Goal: Information Seeking & Learning: Learn about a topic

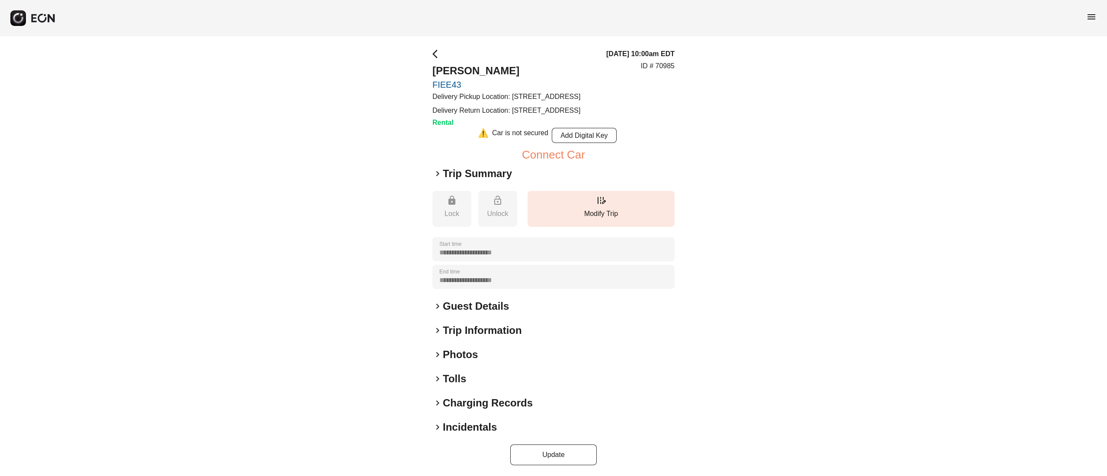
click at [463, 362] on h2 "Photos" at bounding box center [460, 355] width 35 height 14
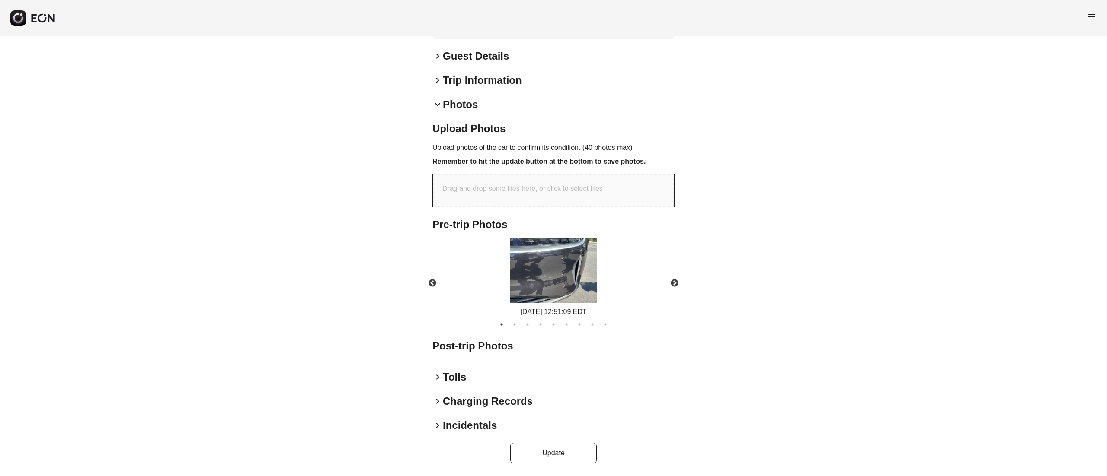
scroll to position [270, 0]
click at [598, 262] on div "[DATE] 12:51:09 EDT" at bounding box center [553, 278] width 95 height 79
drag, startPoint x: 550, startPoint y: 261, endPoint x: 561, endPoint y: 262, distance: 10.5
click at [555, 262] on img at bounding box center [553, 271] width 86 height 65
click at [663, 281] on button "Next" at bounding box center [674, 283] width 30 height 30
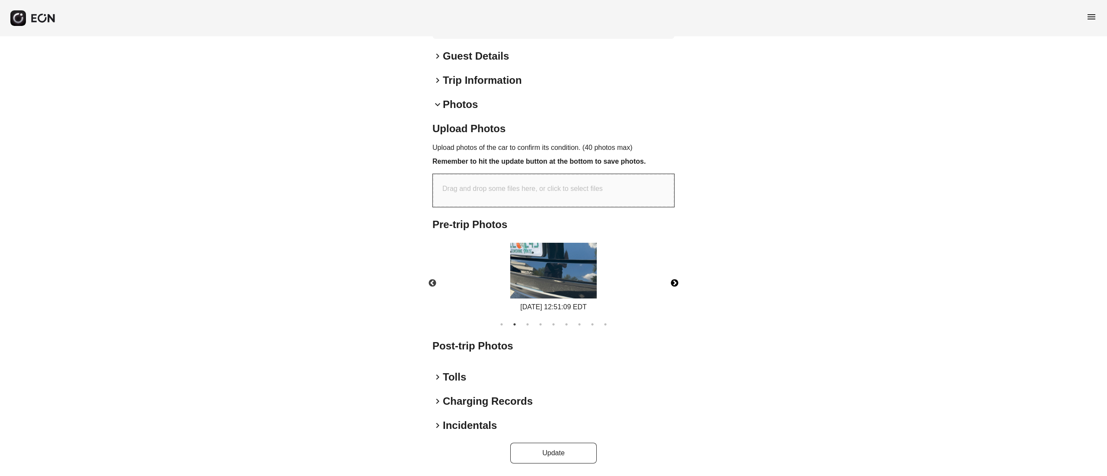
click at [567, 269] on img at bounding box center [553, 271] width 86 height 56
click at [670, 277] on button "Next" at bounding box center [674, 283] width 30 height 30
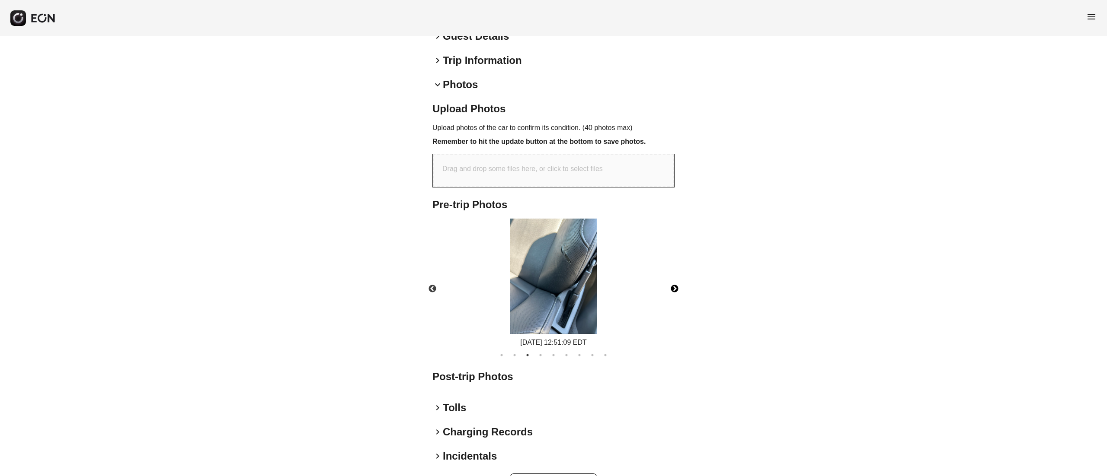
click at [573, 309] on img at bounding box center [553, 276] width 86 height 115
click at [679, 304] on button "Next" at bounding box center [674, 289] width 30 height 30
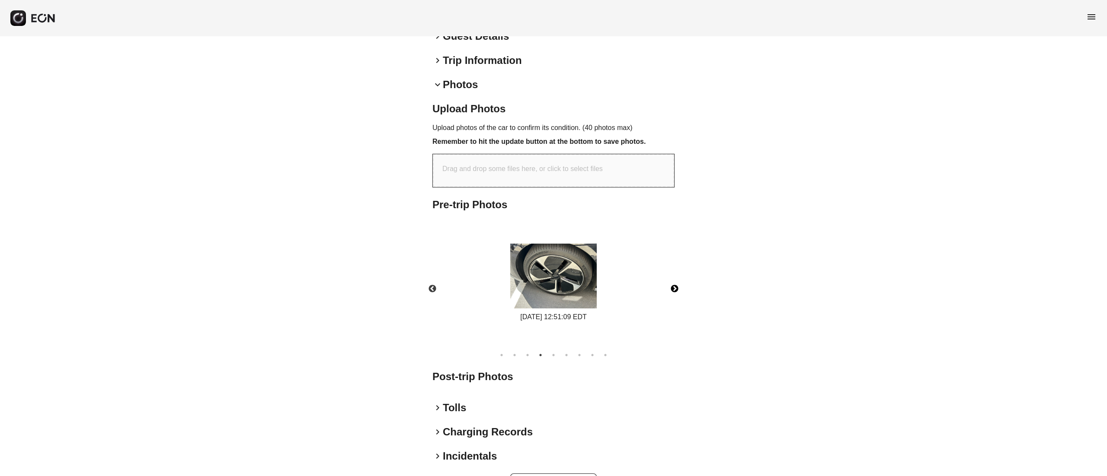
click at [565, 299] on img at bounding box center [553, 276] width 86 height 65
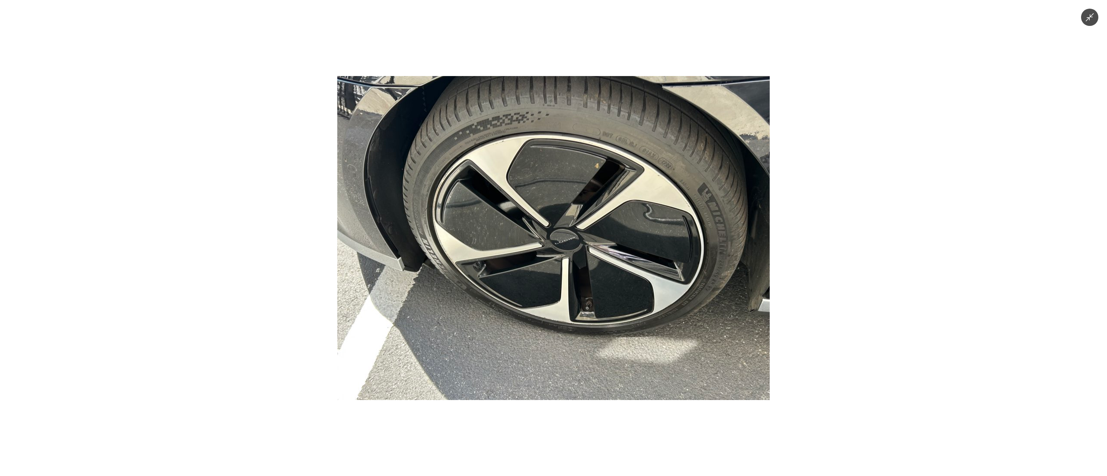
click at [644, 251] on img at bounding box center [553, 238] width 432 height 324
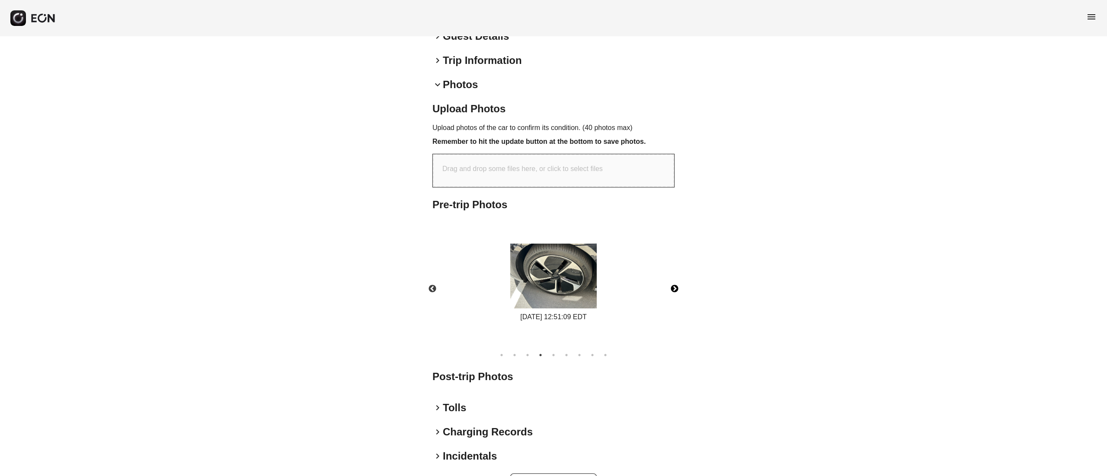
click at [670, 304] on button "Next" at bounding box center [674, 289] width 30 height 30
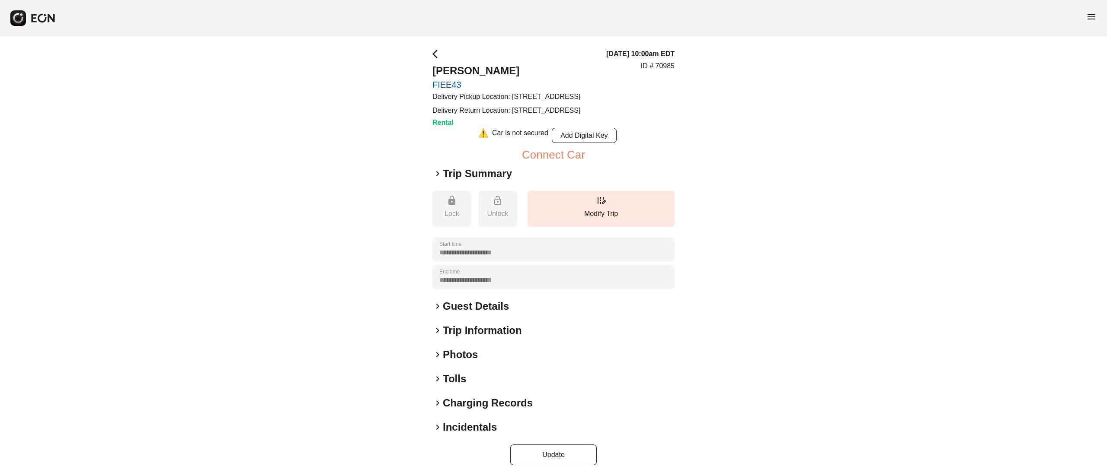
click at [467, 362] on h2 "Photos" at bounding box center [460, 355] width 35 height 14
click at [460, 362] on h2 "Photos" at bounding box center [460, 355] width 35 height 14
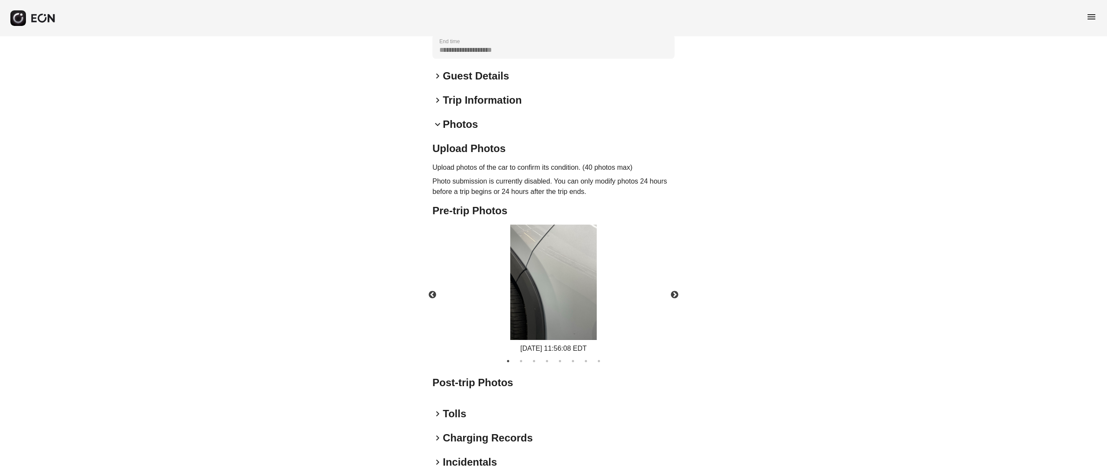
scroll to position [287, 0]
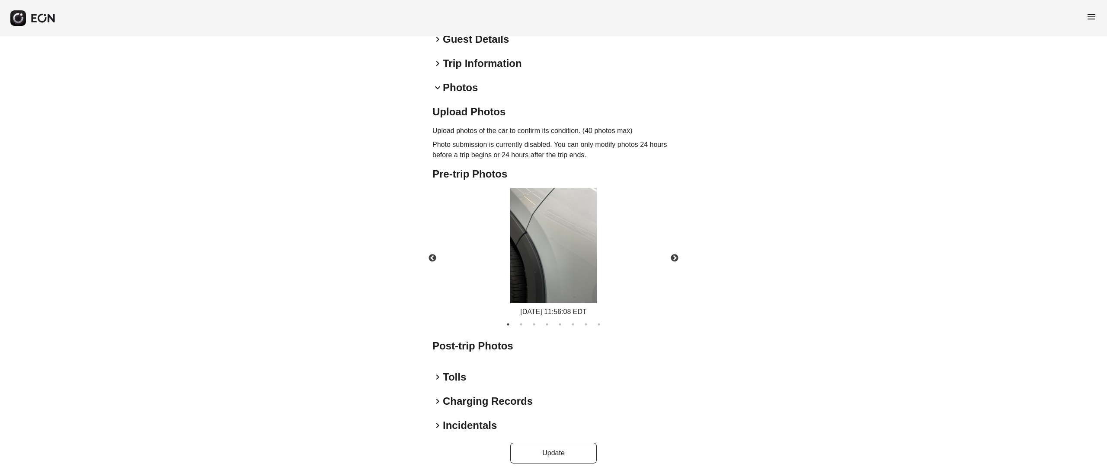
drag, startPoint x: 584, startPoint y: 257, endPoint x: 607, endPoint y: 262, distance: 24.3
click at [584, 257] on img at bounding box center [553, 245] width 86 height 115
click at [674, 263] on button "Next" at bounding box center [674, 258] width 30 height 30
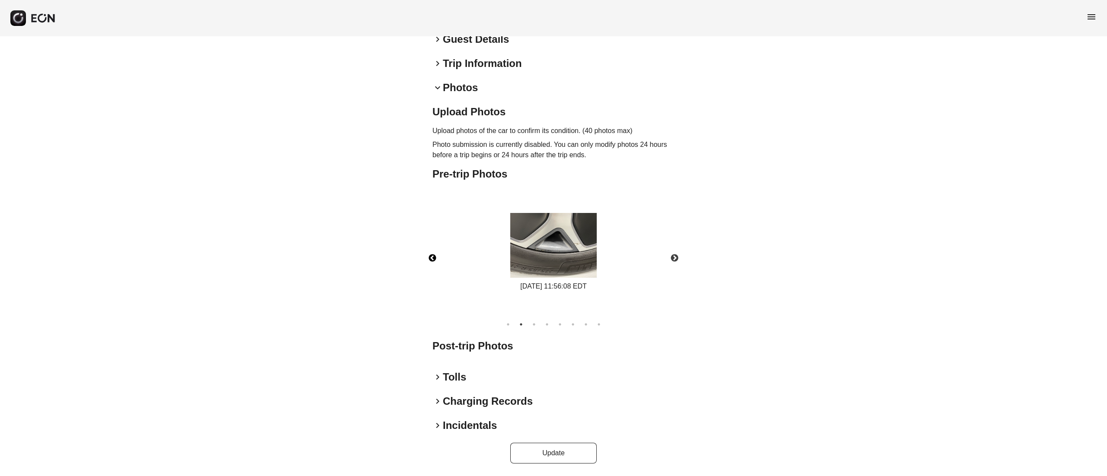
drag, startPoint x: 433, startPoint y: 258, endPoint x: 466, endPoint y: 262, distance: 33.0
click at [434, 259] on button "Previous" at bounding box center [432, 258] width 30 height 30
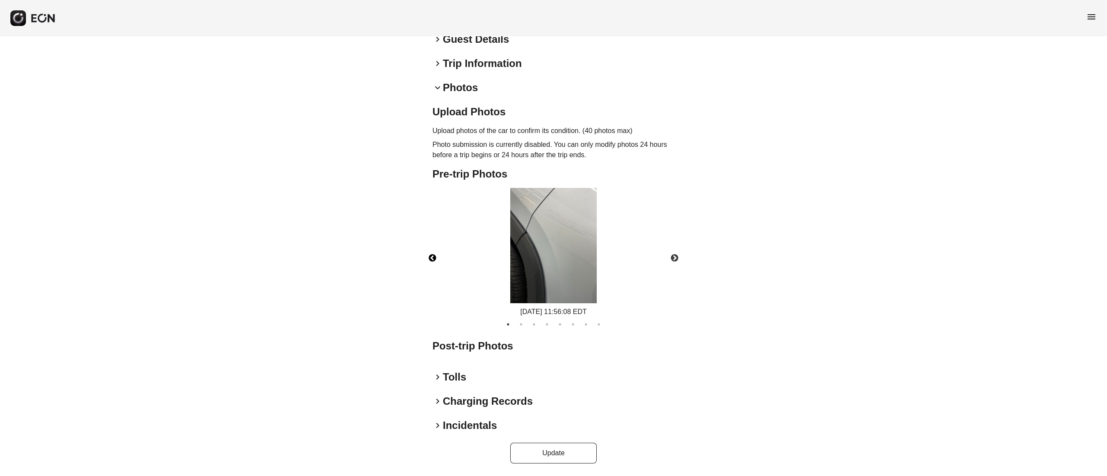
click at [549, 257] on img at bounding box center [553, 245] width 86 height 115
click at [678, 252] on button "Next" at bounding box center [674, 258] width 30 height 30
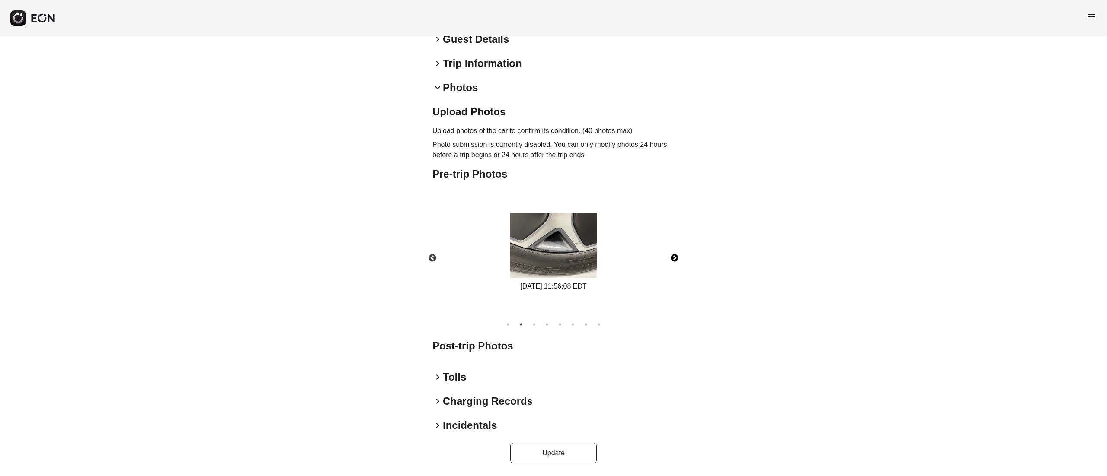
click at [536, 252] on img at bounding box center [553, 245] width 86 height 65
click at [676, 258] on button "Next" at bounding box center [674, 258] width 30 height 30
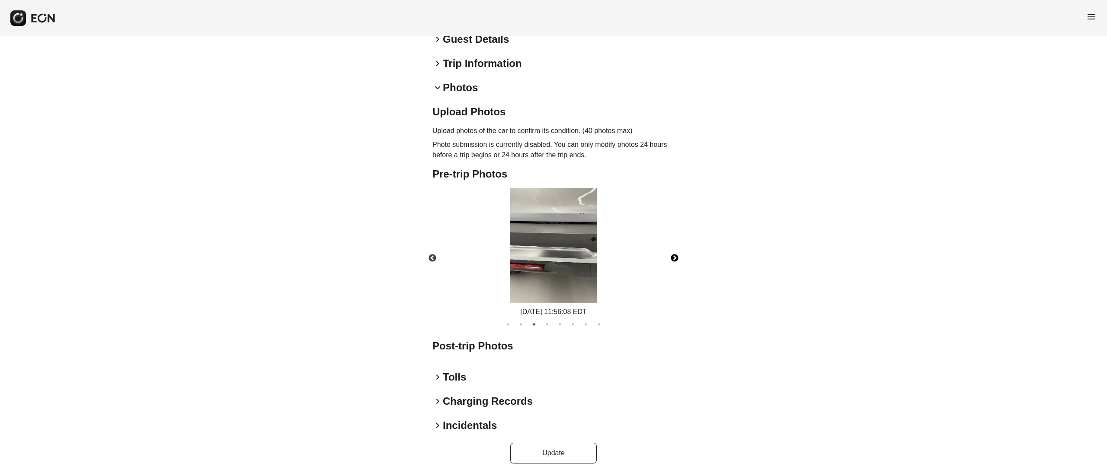
click at [562, 258] on img at bounding box center [553, 245] width 86 height 115
click at [571, 249] on img at bounding box center [553, 245] width 86 height 115
drag, startPoint x: 671, startPoint y: 261, endPoint x: 657, endPoint y: 261, distance: 13.8
click at [670, 261] on button "Next" at bounding box center [674, 258] width 30 height 30
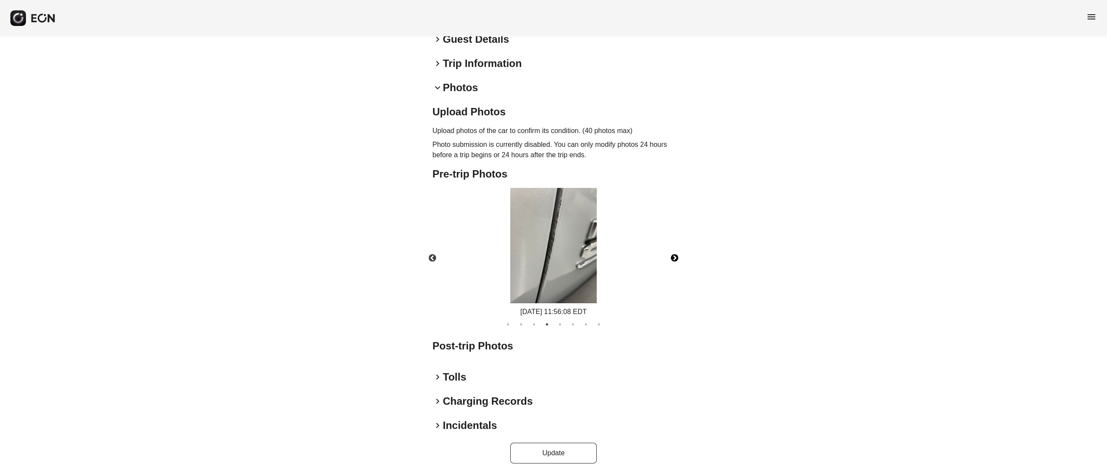
click at [566, 250] on img at bounding box center [553, 245] width 86 height 115
click at [671, 262] on button "Next" at bounding box center [674, 258] width 30 height 30
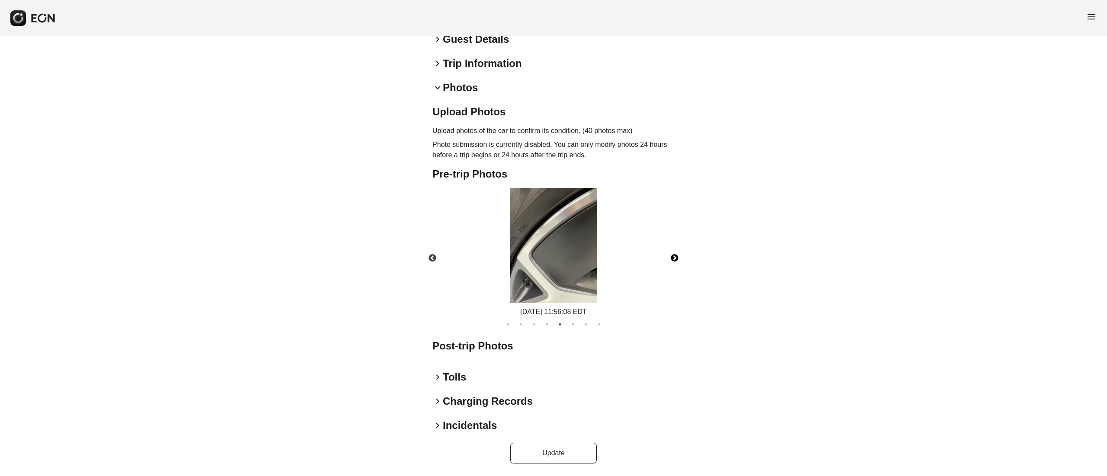
click at [564, 238] on img at bounding box center [553, 245] width 86 height 115
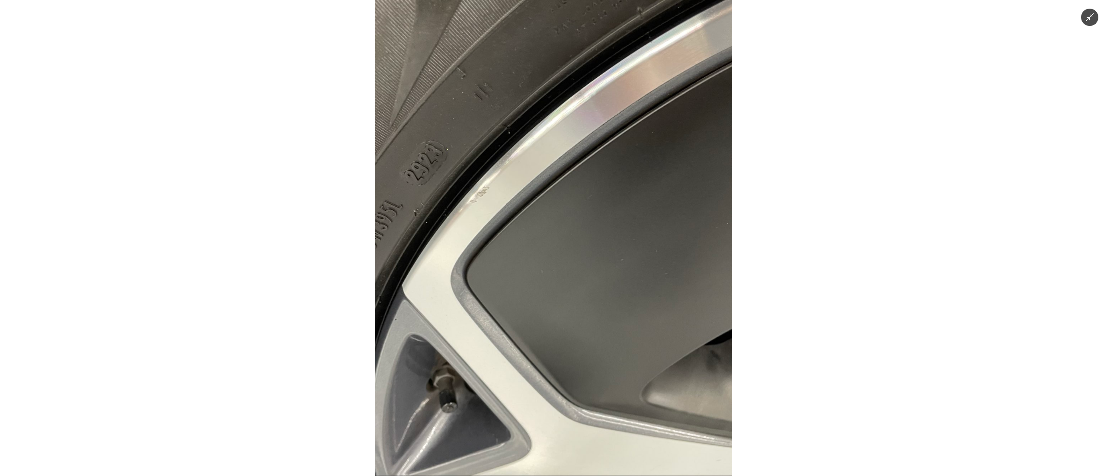
click at [564, 238] on img at bounding box center [553, 238] width 357 height 476
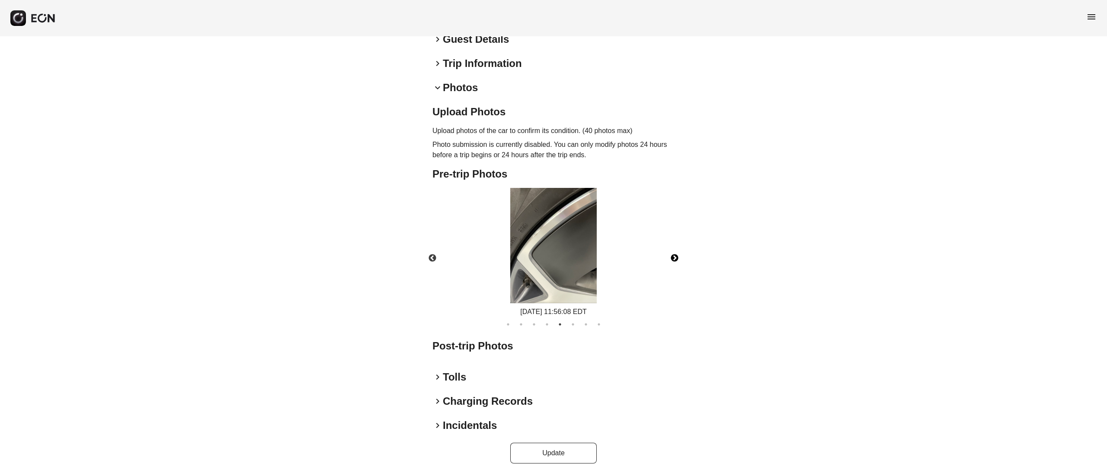
click at [671, 248] on button "Next" at bounding box center [674, 258] width 30 height 30
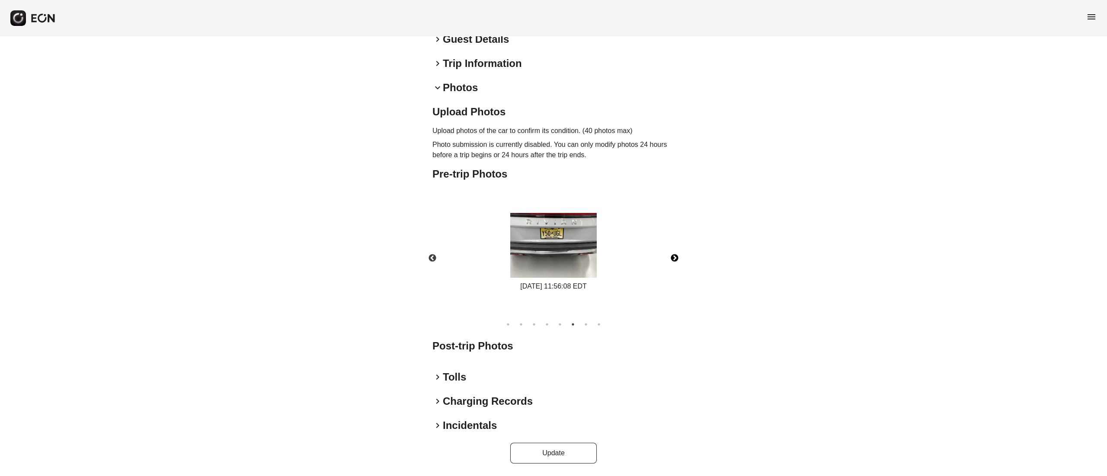
click at [673, 260] on button "Next" at bounding box center [674, 258] width 30 height 30
click at [679, 258] on button "Next" at bounding box center [674, 258] width 30 height 30
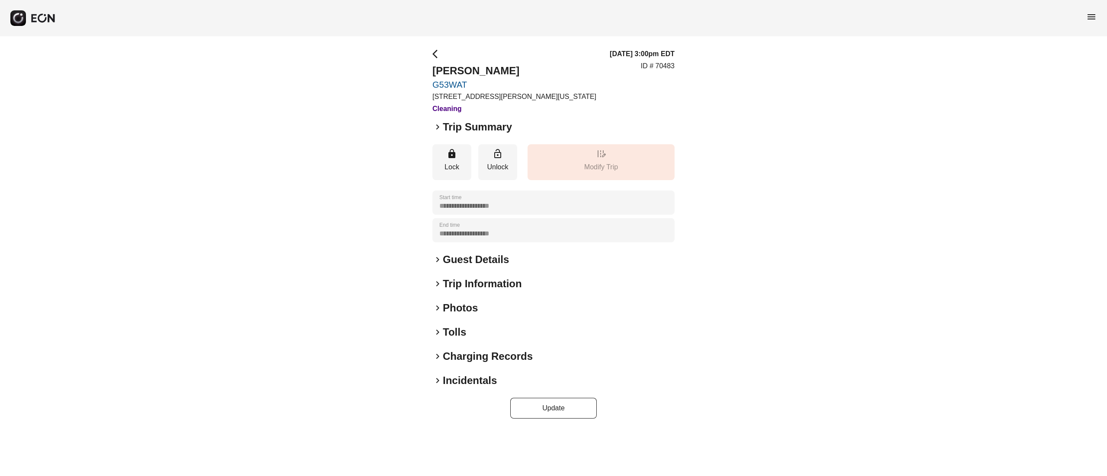
click at [464, 307] on h2 "Photos" at bounding box center [460, 308] width 35 height 14
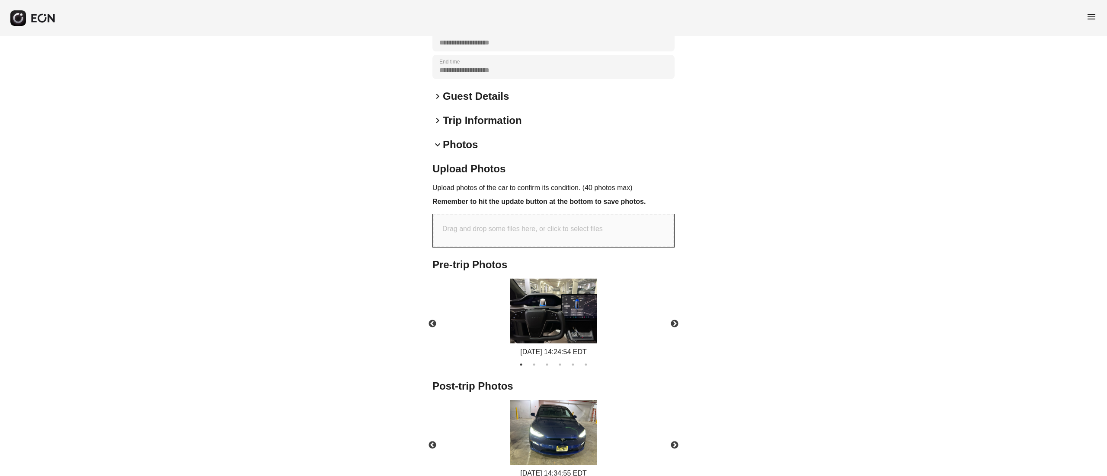
scroll to position [293, 0]
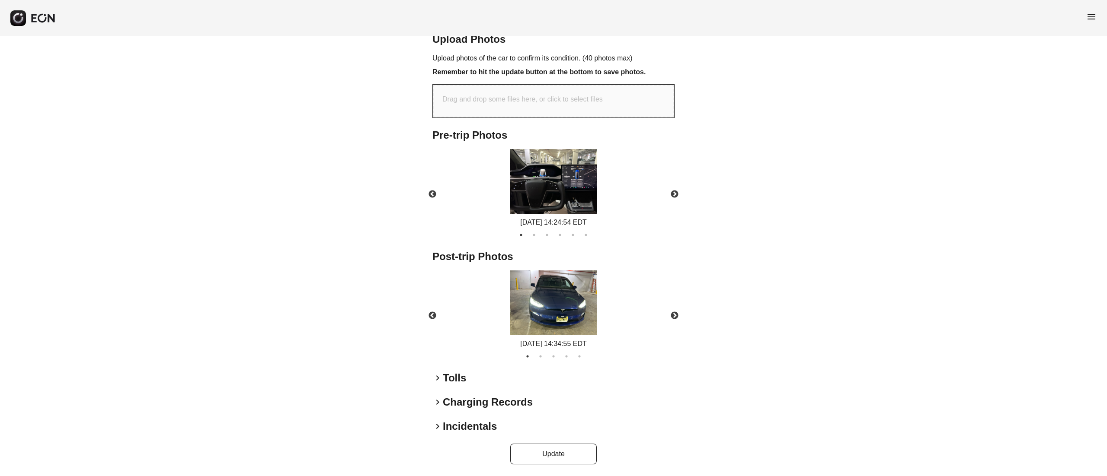
click at [549, 319] on img at bounding box center [553, 303] width 86 height 65
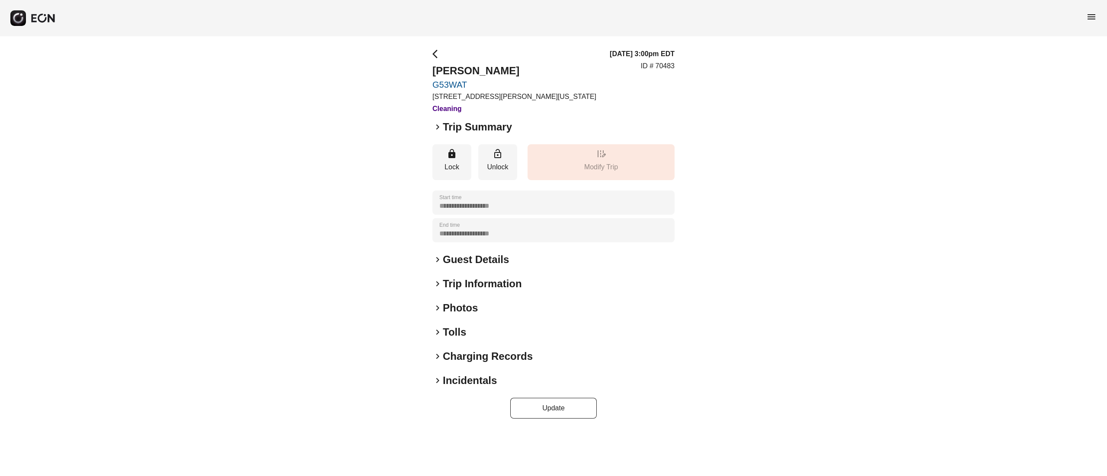
click at [454, 305] on h2 "Photos" at bounding box center [460, 308] width 35 height 14
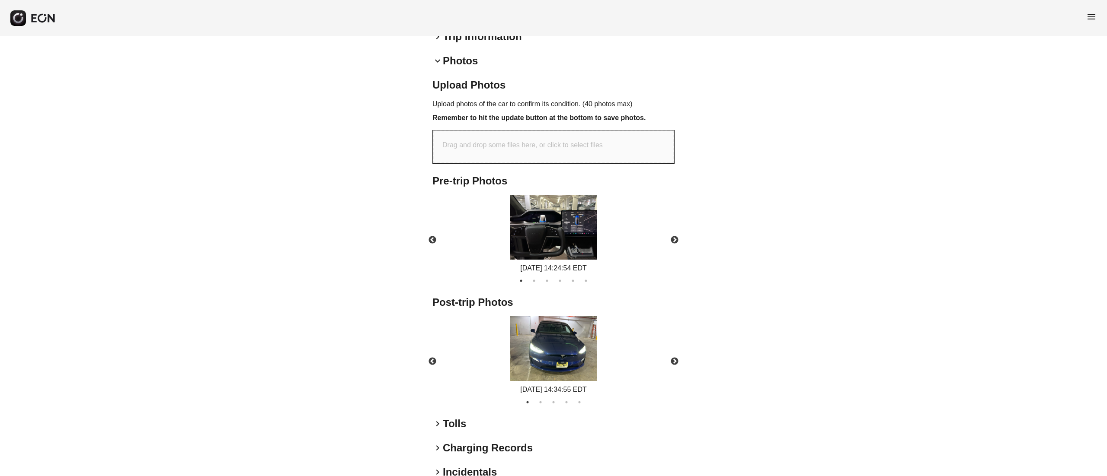
scroll to position [293, 0]
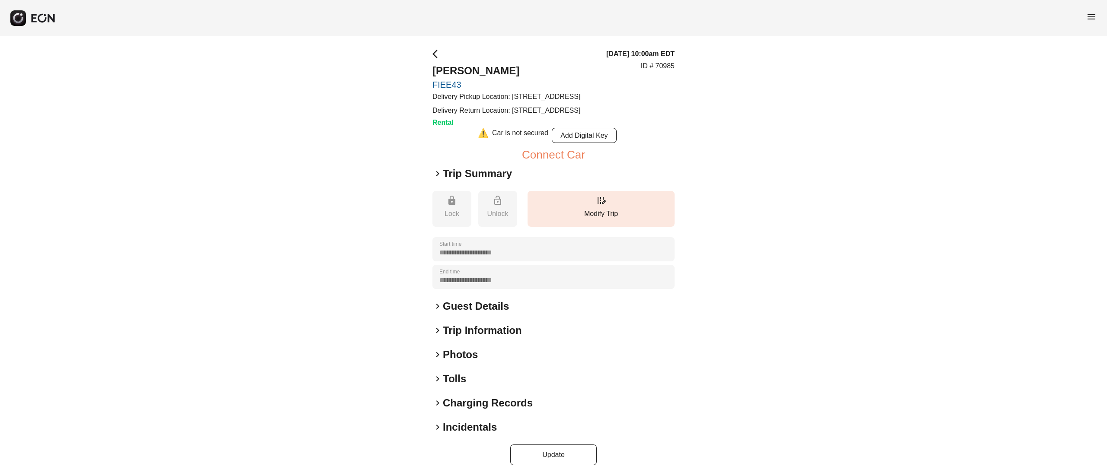
click at [461, 362] on h2 "Photos" at bounding box center [460, 355] width 35 height 14
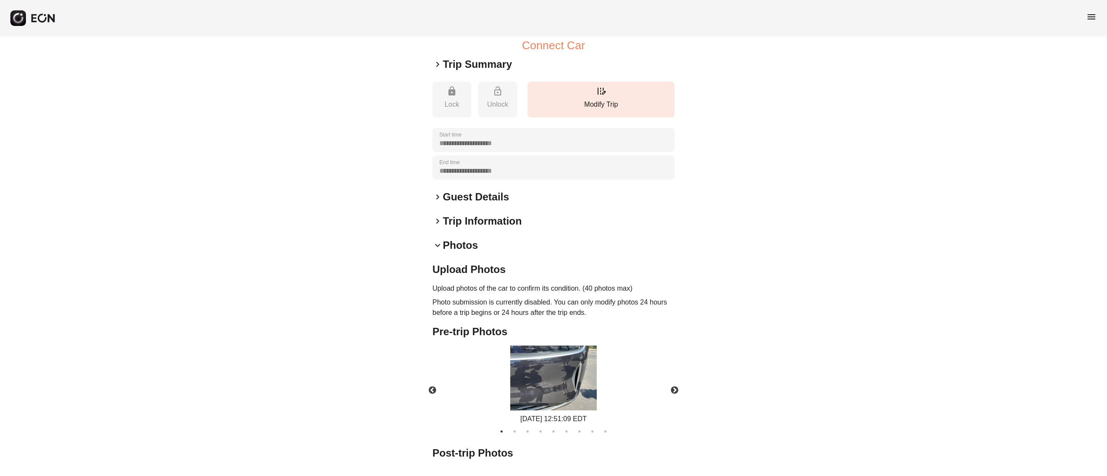
scroll to position [172, 0]
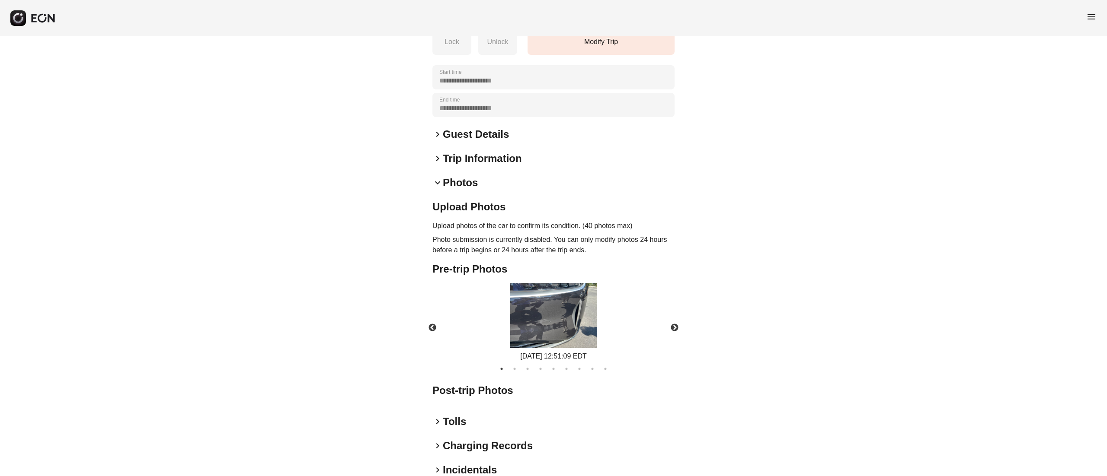
click at [576, 328] on img at bounding box center [553, 315] width 86 height 65
click at [668, 343] on button "Next" at bounding box center [674, 328] width 30 height 30
click at [555, 343] on img at bounding box center [553, 315] width 86 height 56
click at [682, 343] on button "Next" at bounding box center [674, 328] width 30 height 30
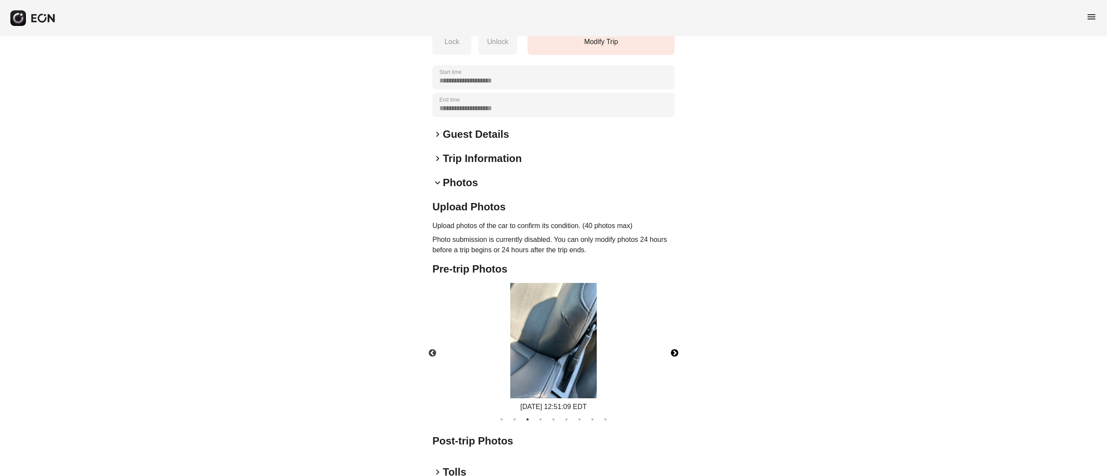
drag, startPoint x: 570, startPoint y: 349, endPoint x: 575, endPoint y: 349, distance: 5.2
click at [571, 349] on img at bounding box center [553, 340] width 86 height 115
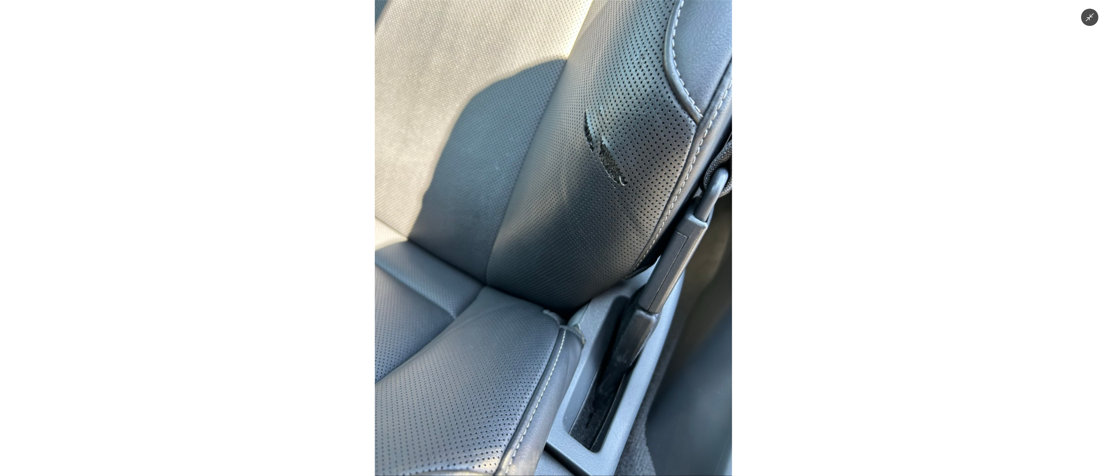
click at [633, 258] on img at bounding box center [553, 238] width 357 height 476
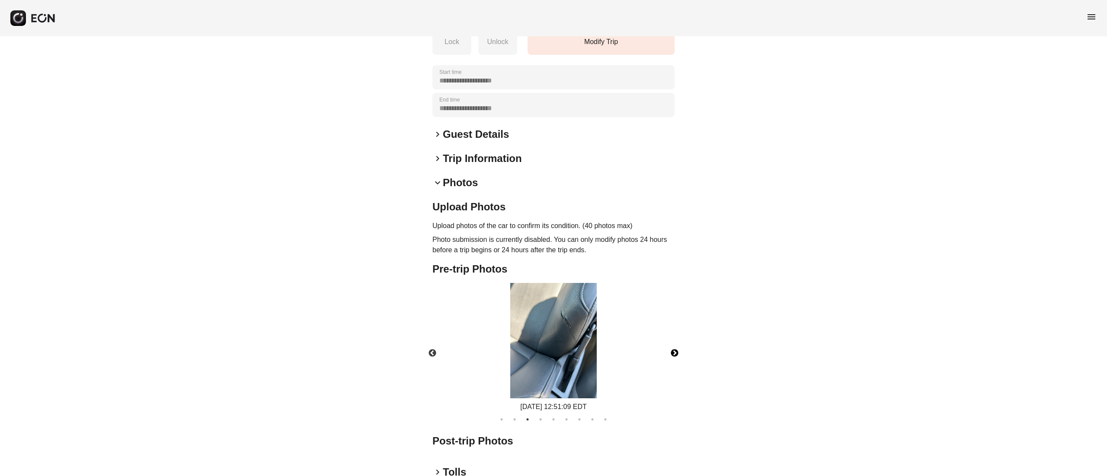
click at [677, 369] on button "Next" at bounding box center [674, 353] width 30 height 30
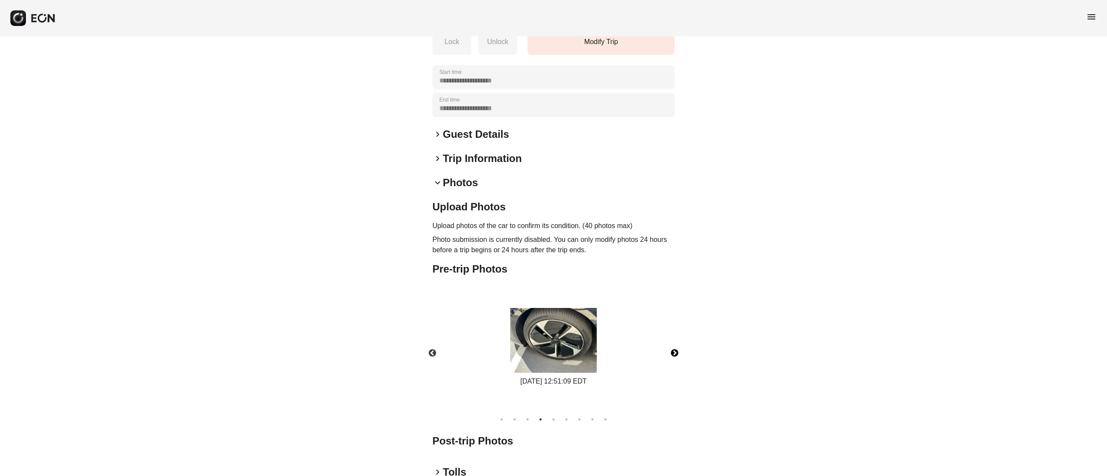
click at [579, 352] on img at bounding box center [553, 340] width 86 height 65
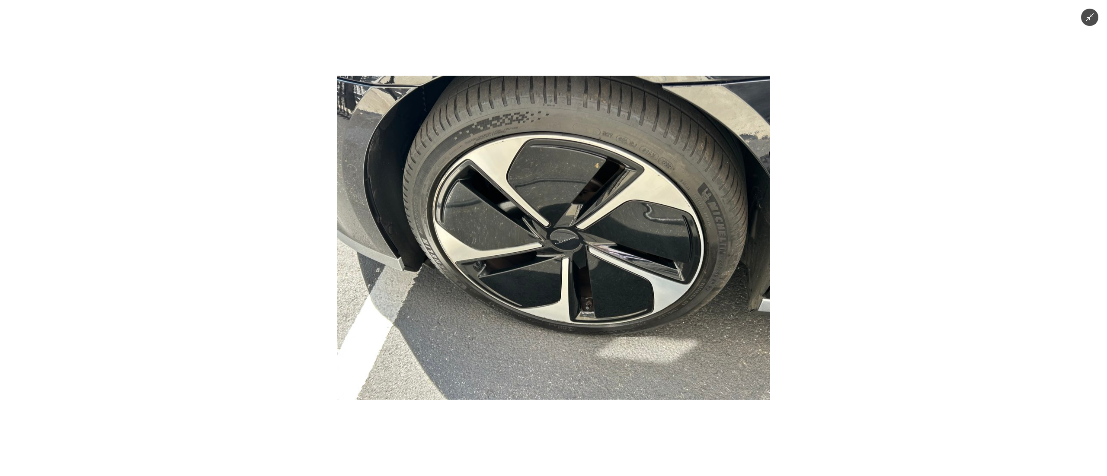
click at [590, 332] on img at bounding box center [553, 238] width 432 height 324
